Goal: Navigation & Orientation: Find specific page/section

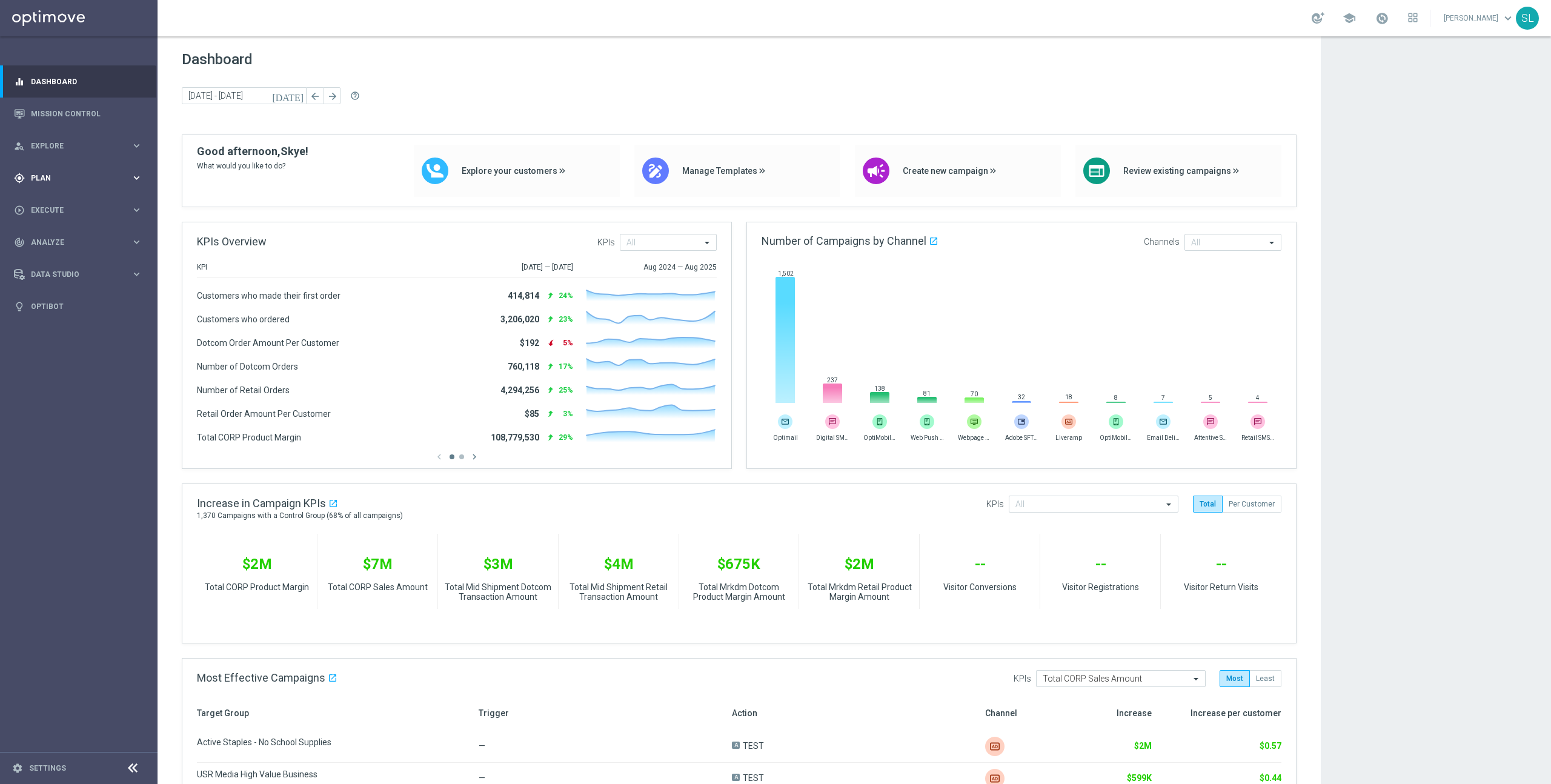
click at [104, 179] on span "Plan" at bounding box center [81, 178] width 100 height 8
click at [139, 176] on icon "keyboard_arrow_right" at bounding box center [136, 178] width 12 height 12
click at [115, 452] on sidenavbar "equalizer Dashboard Mission Control" at bounding box center [78, 392] width 158 height 784
click at [1431, 635] on app-dashboard-grid "Dashboard [DATE] [DATE] - [DATE] arrow_back arrow_forward help_outline KPIs Ove…" at bounding box center [854, 609] width 1394 height 1145
click at [64, 114] on link "Mission Control" at bounding box center [87, 114] width 112 height 32
